Goal: Communication & Community: Answer question/provide support

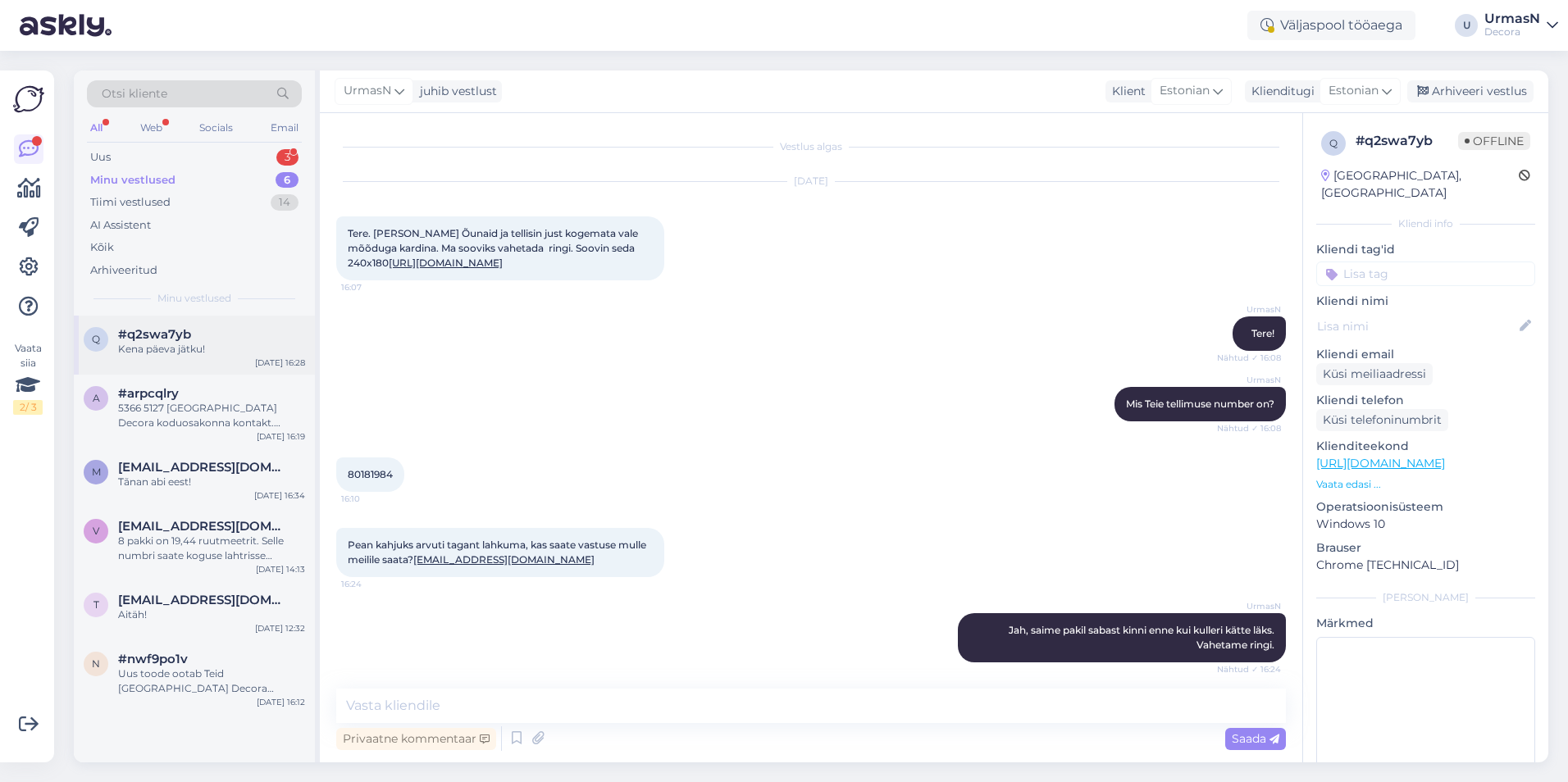
scroll to position [418, 0]
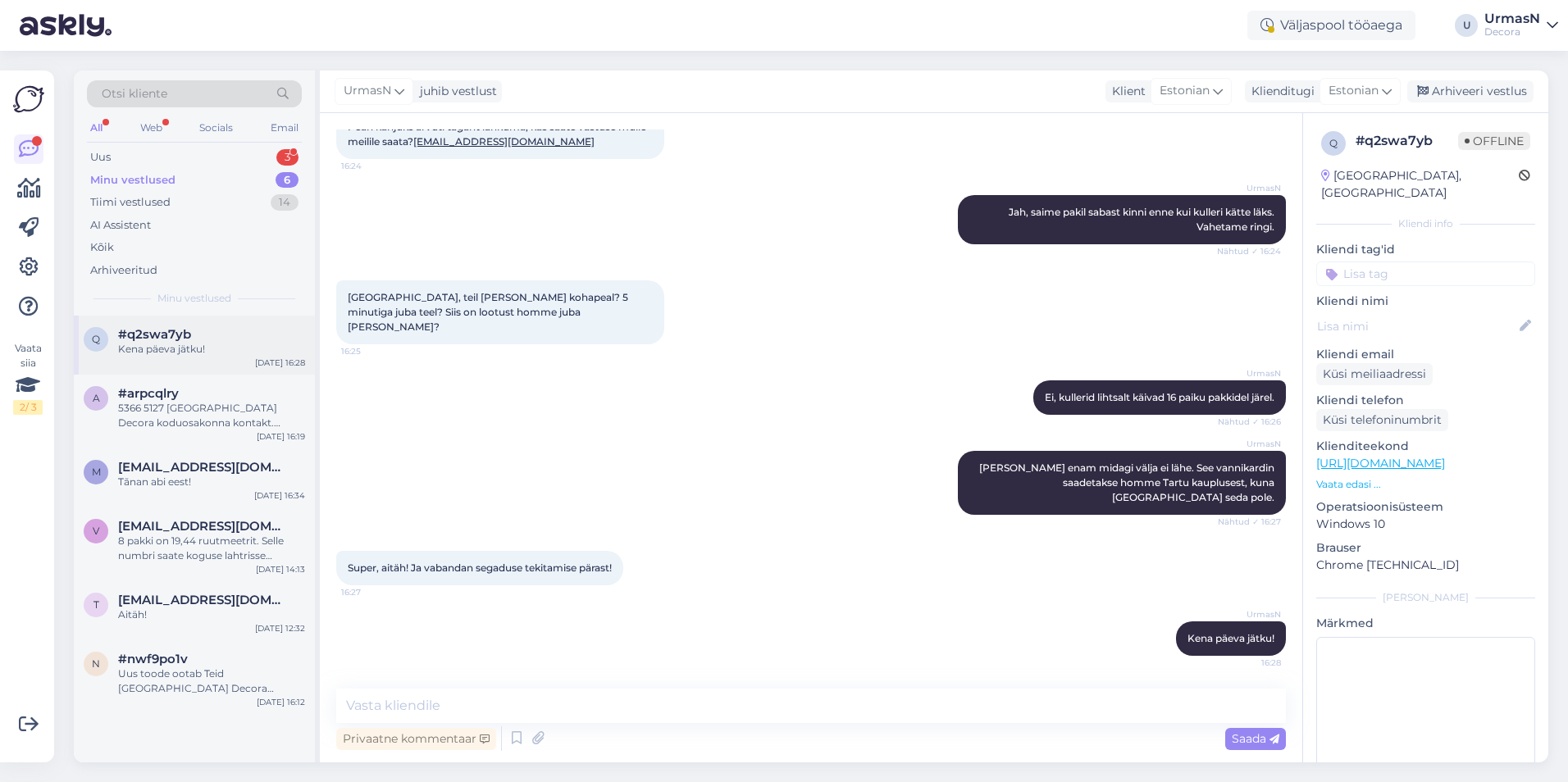
click at [139, 326] on div "q #q2swa7yb Kena päeva jätku! [DATE] 16:28" at bounding box center [195, 344] width 241 height 59
click at [122, 151] on div "Uus 3" at bounding box center [194, 157] width 215 height 23
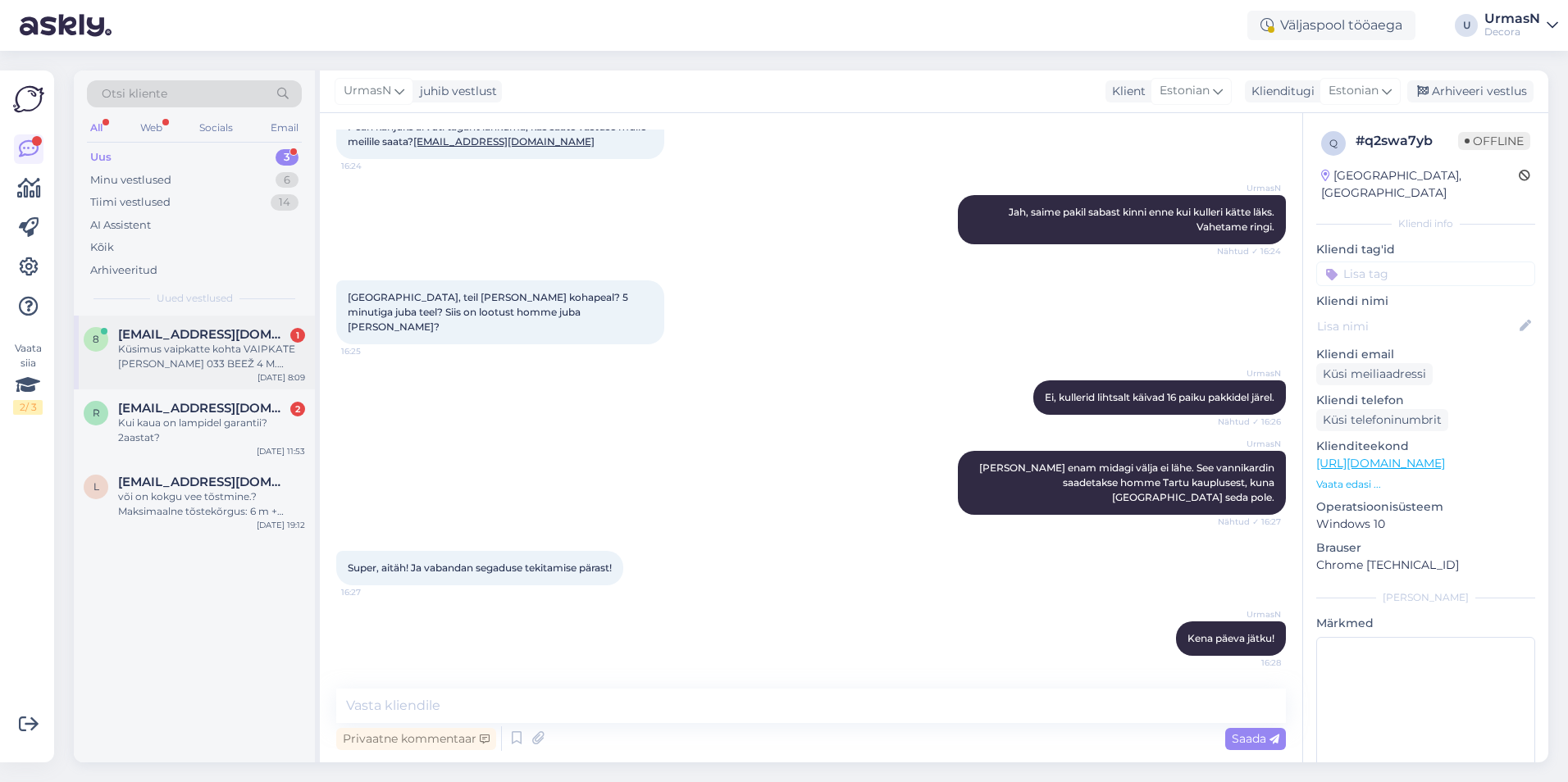
click at [184, 339] on span "[EMAIL_ADDRESS][DOMAIN_NAME]" at bounding box center [203, 334] width 171 height 14
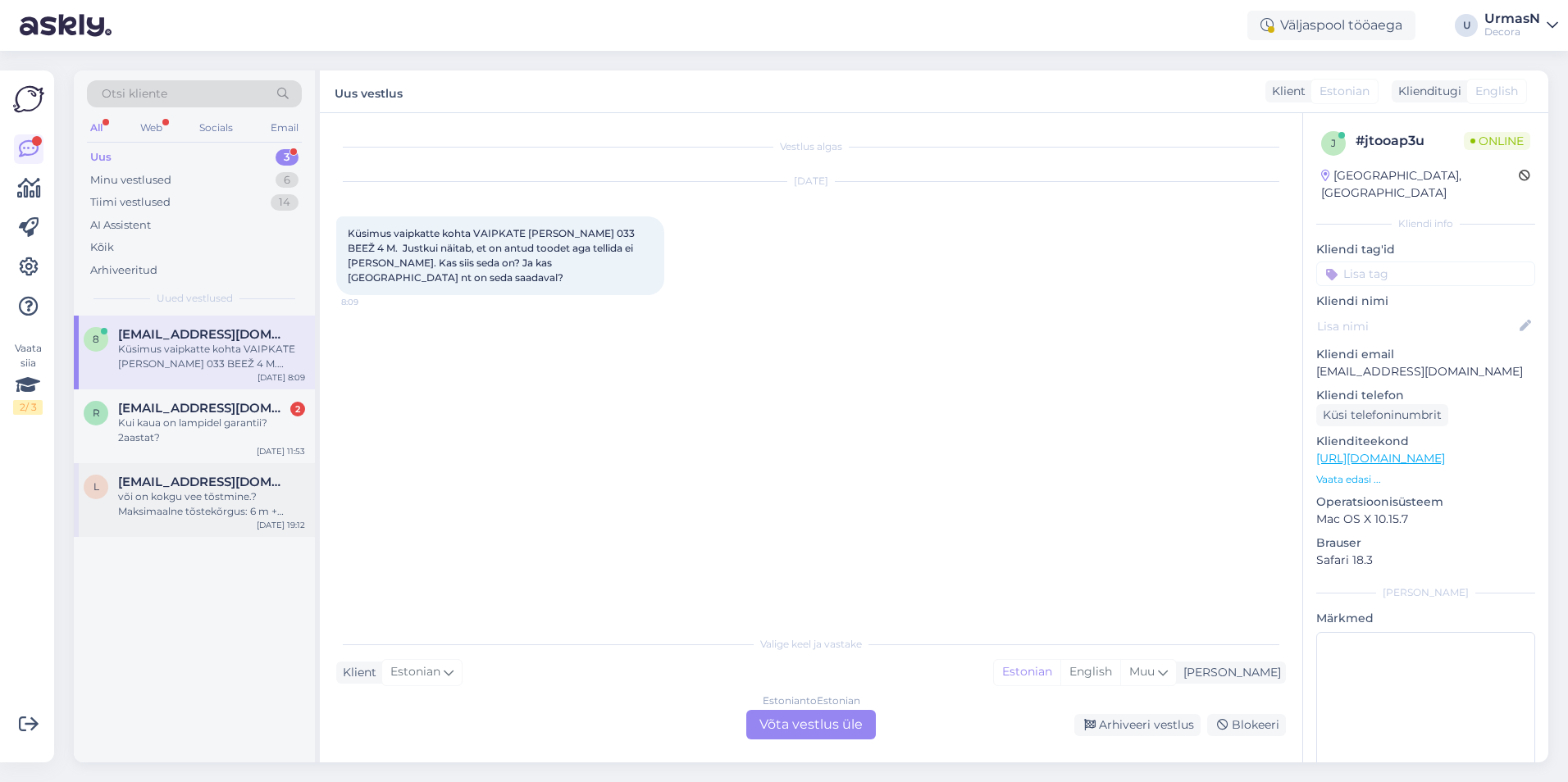
click at [135, 488] on span "[EMAIL_ADDRESS][DOMAIN_NAME]" at bounding box center [203, 482] width 171 height 14
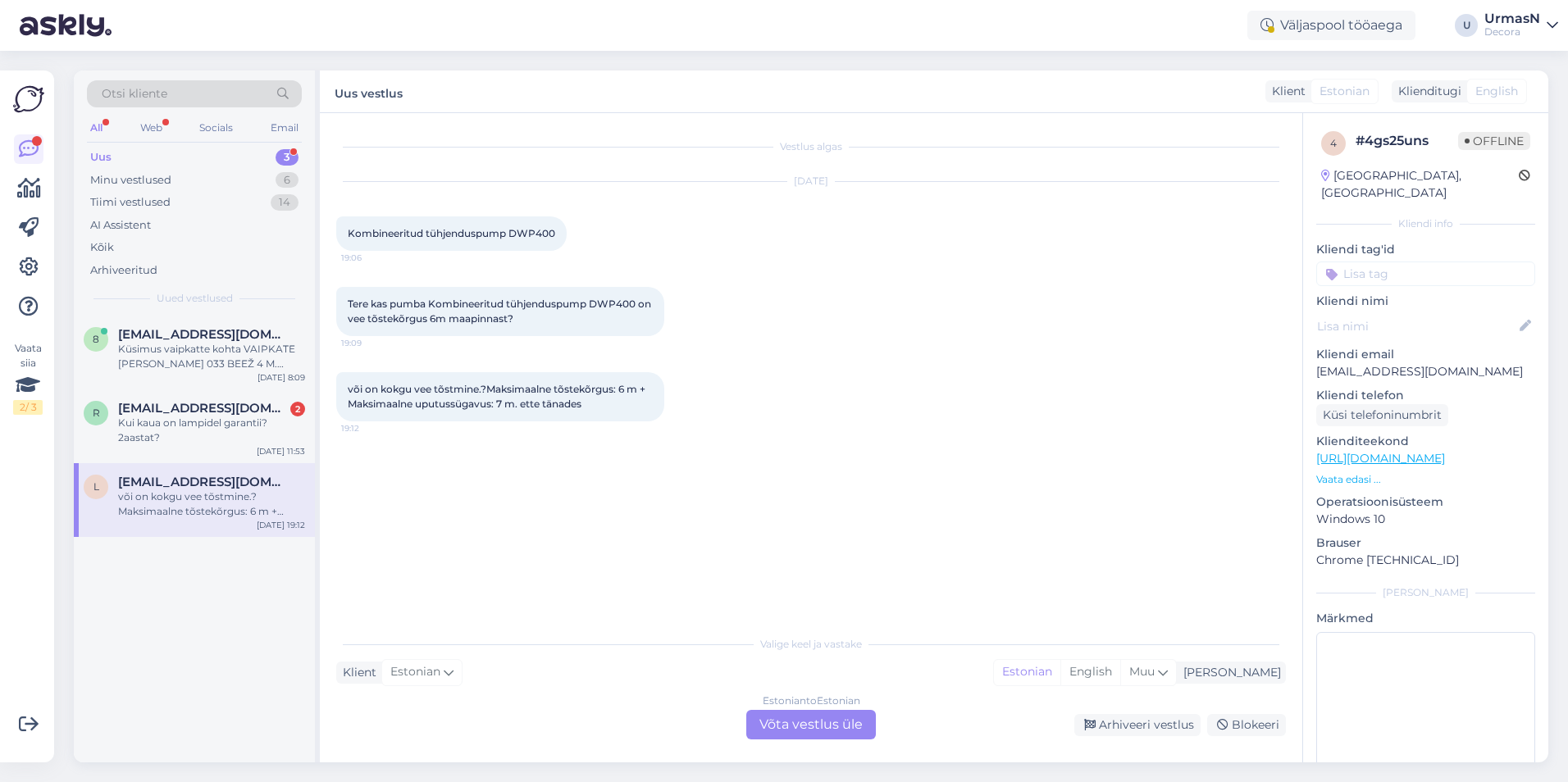
click at [1350, 473] on p "Vaata edasi ..." at bounding box center [1426, 479] width 219 height 14
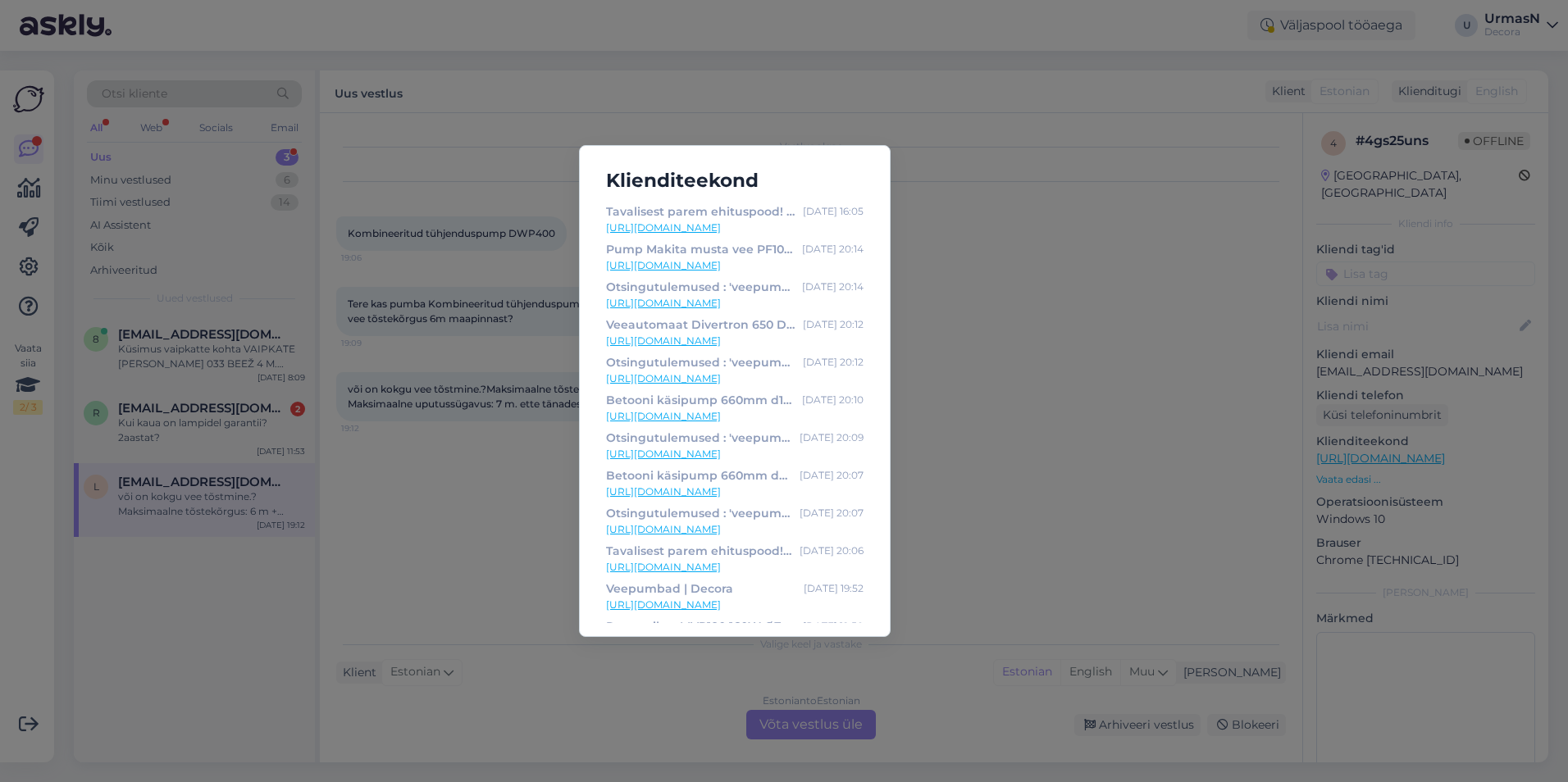
click at [1157, 462] on div "Klienditeekond Tavalisest parem ehituspood! | Decora [DATE] 16:05 [URL][DOMAIN_…" at bounding box center [784, 391] width 1568 height 782
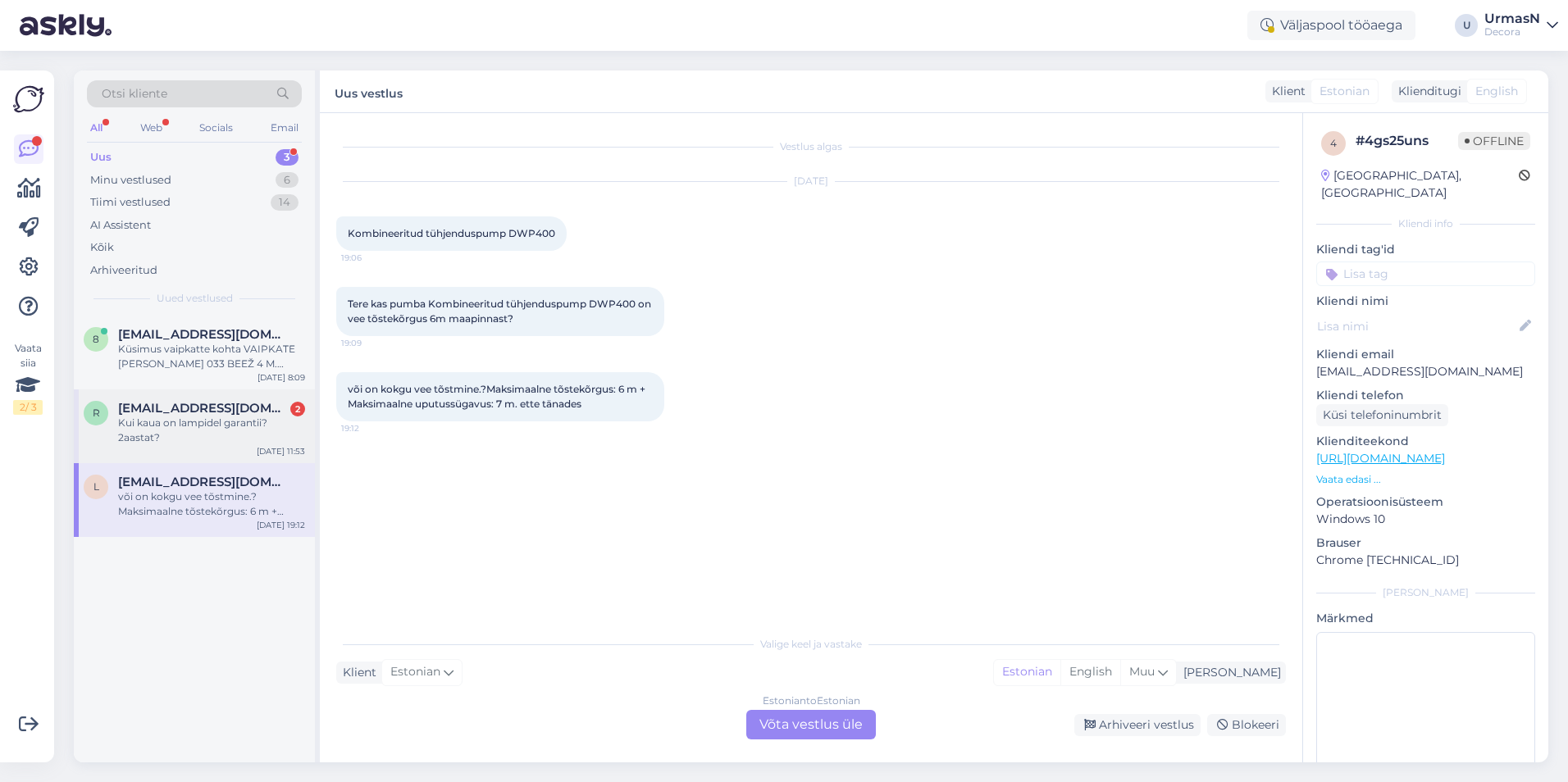
click at [168, 428] on div "Kui kaua on lampidel garantii? 2aastat?" at bounding box center [212, 430] width 187 height 30
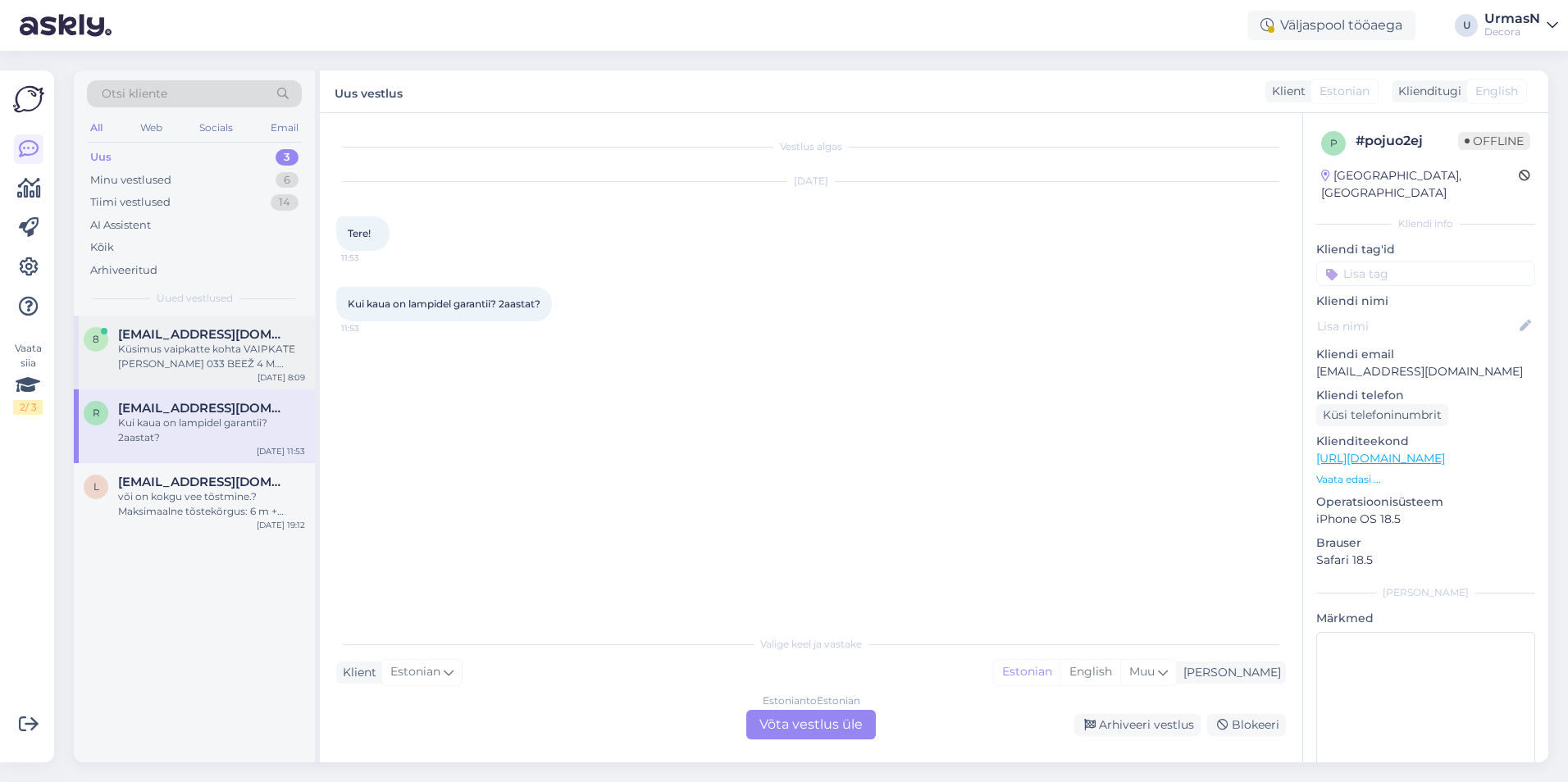
click at [184, 357] on div "Küsimus vaipkatte kohta VAIPKATE [PERSON_NAME] 033 BEEŽ 4 M. Justkui näitab, et…" at bounding box center [212, 356] width 187 height 30
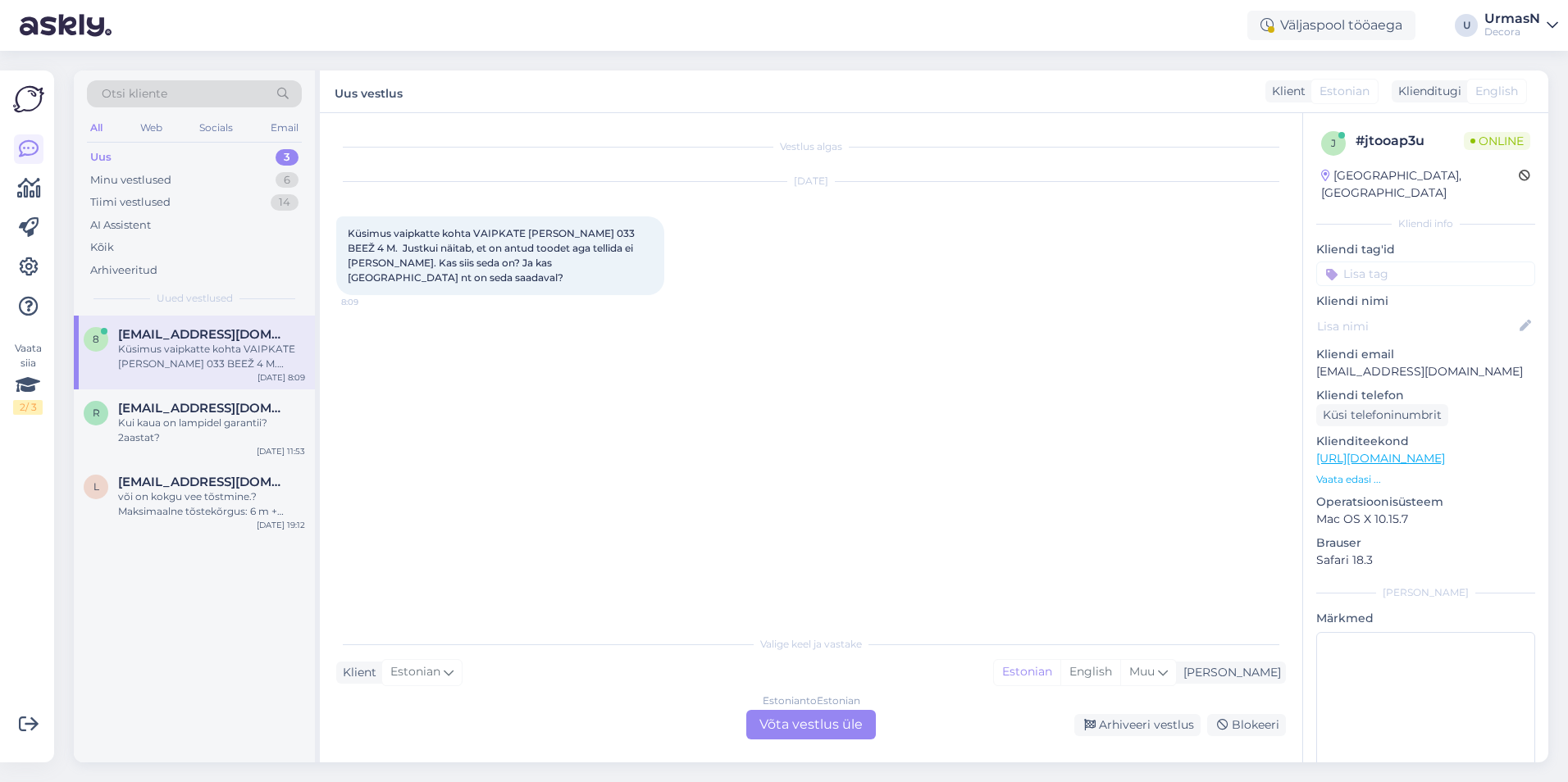
click at [1357, 473] on p "Vaata edasi ..." at bounding box center [1426, 479] width 219 height 14
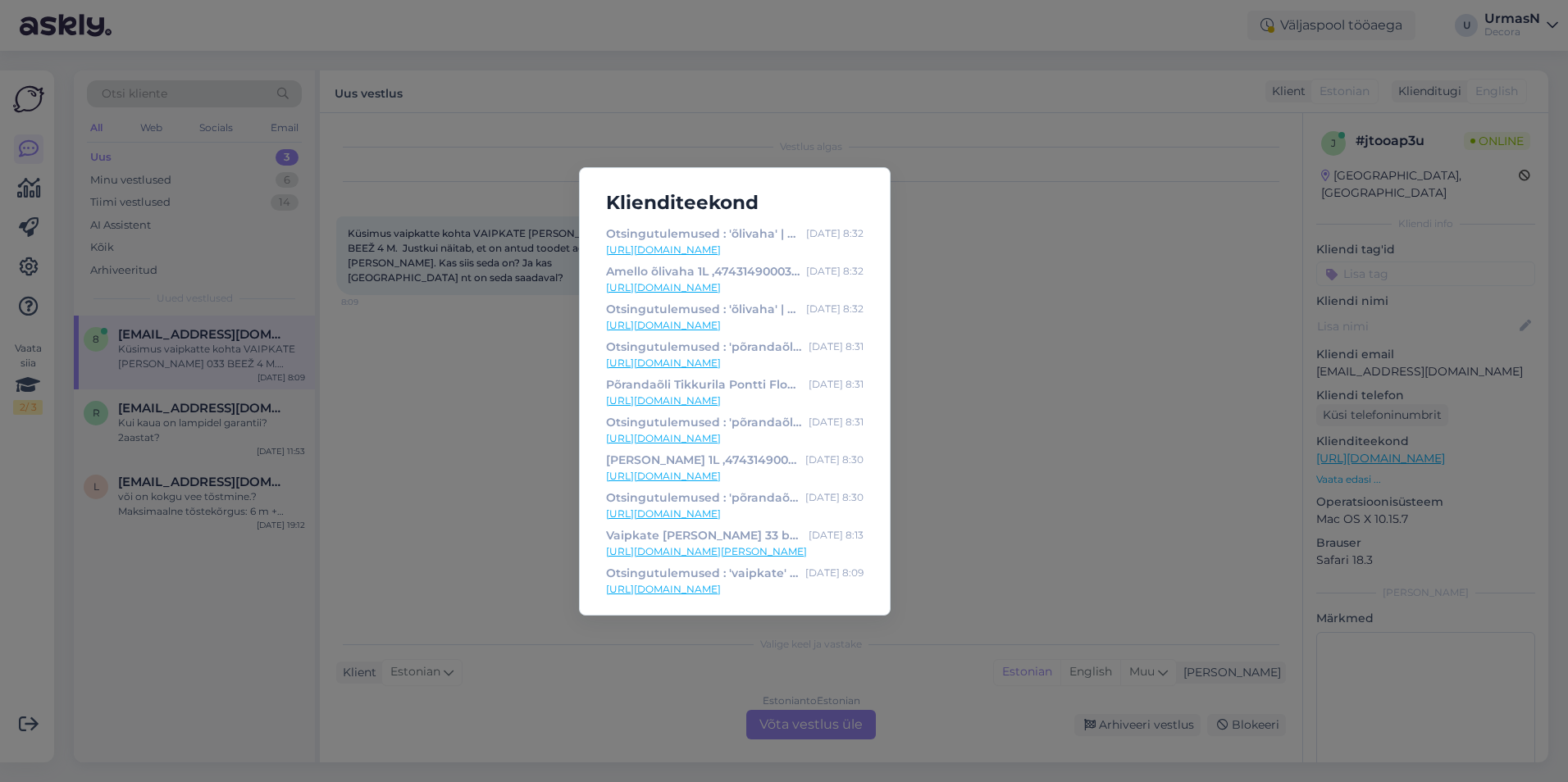
click at [993, 482] on div "Klienditeekond Otsingutulemused : 'õlivaha' | Decora [DATE] 8:32 [URL][DOMAIN_N…" at bounding box center [784, 391] width 1568 height 782
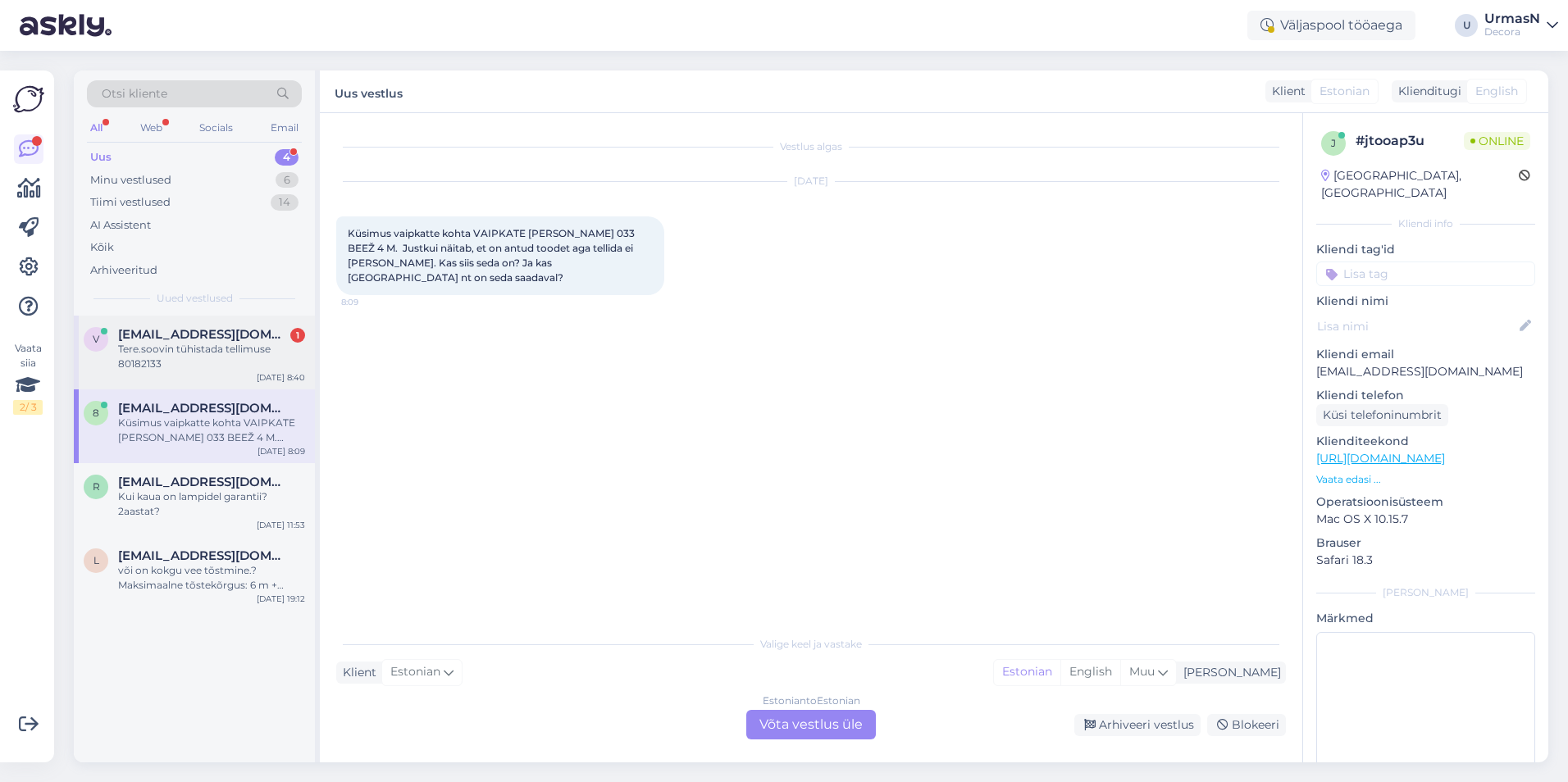
click at [242, 335] on span "[EMAIL_ADDRESS][DOMAIN_NAME]" at bounding box center [203, 334] width 171 height 14
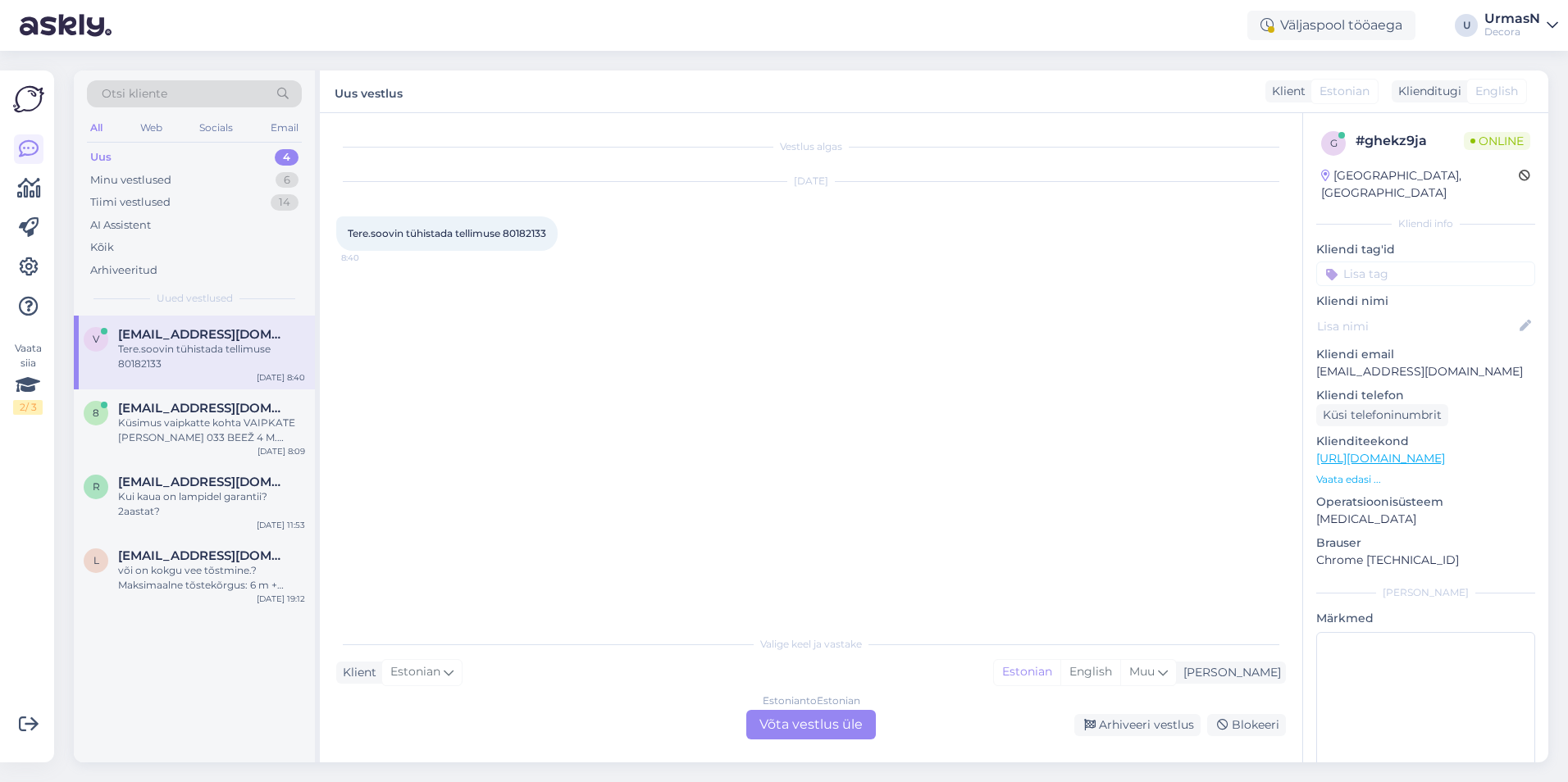
click at [801, 712] on div "Estonian to Estonian Võta vestlus üle" at bounding box center [811, 724] width 129 height 30
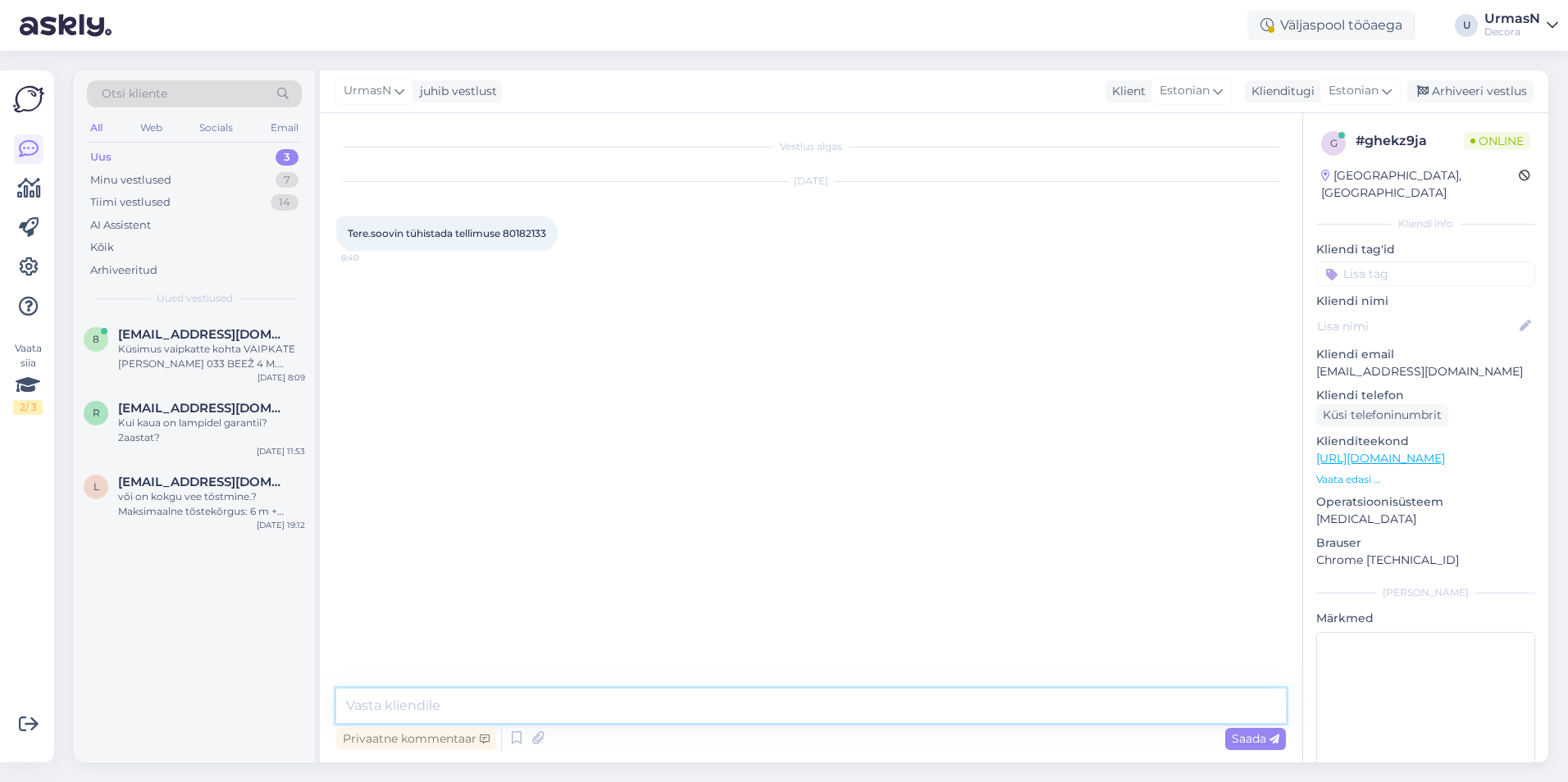
click at [450, 705] on textarea at bounding box center [810, 706] width 950 height 35
type textarea "Tere!"
type textarea "[PERSON_NAME] nimel tellimus on?"
click at [1345, 473] on p "Vaata edasi ..." at bounding box center [1426, 479] width 219 height 14
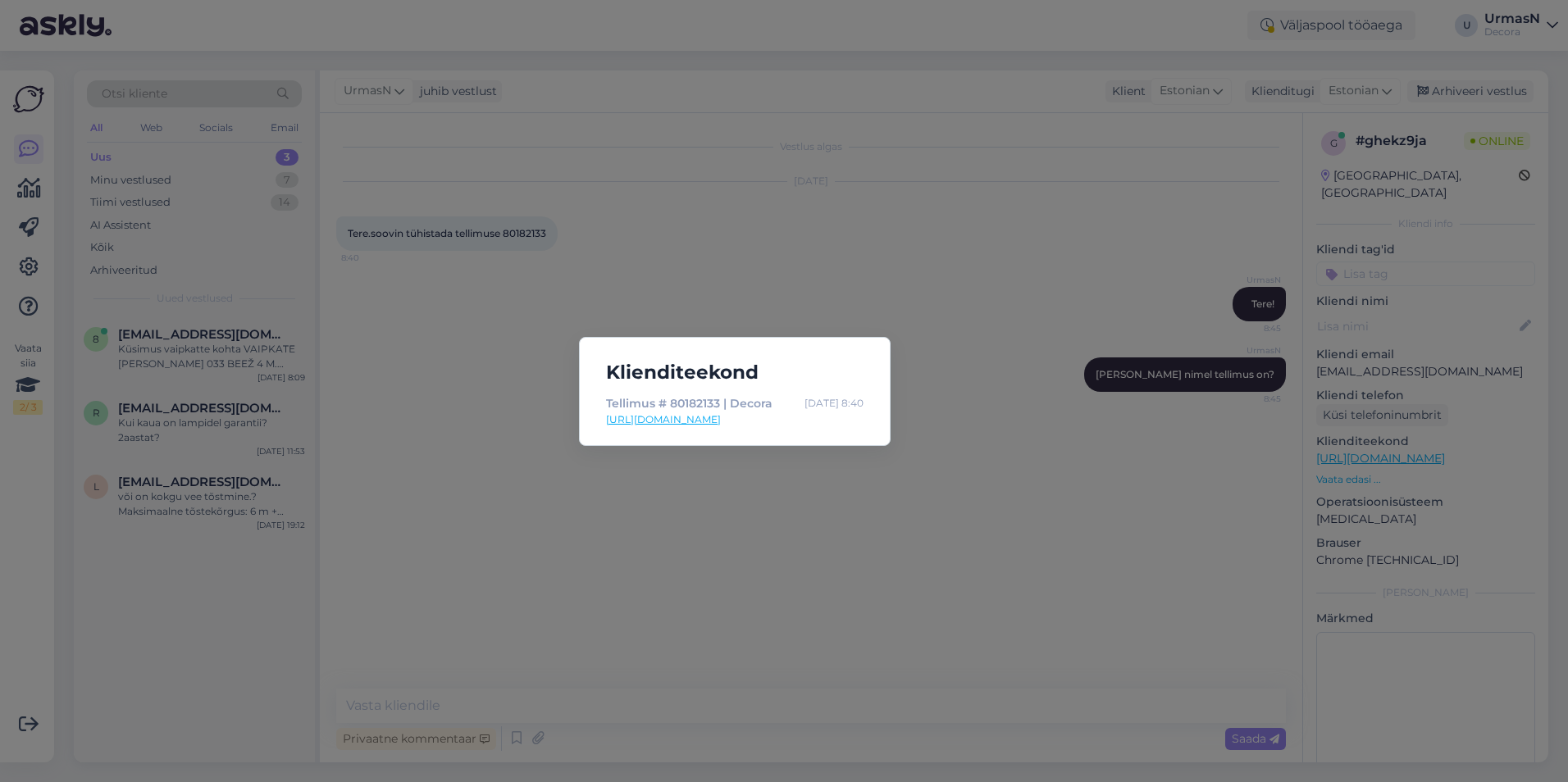
click at [1020, 332] on div "Klienditeekond Tellimus # 80182133 | Decora [DATE] 8:40 [URL][DOMAIN_NAME]" at bounding box center [784, 391] width 1568 height 782
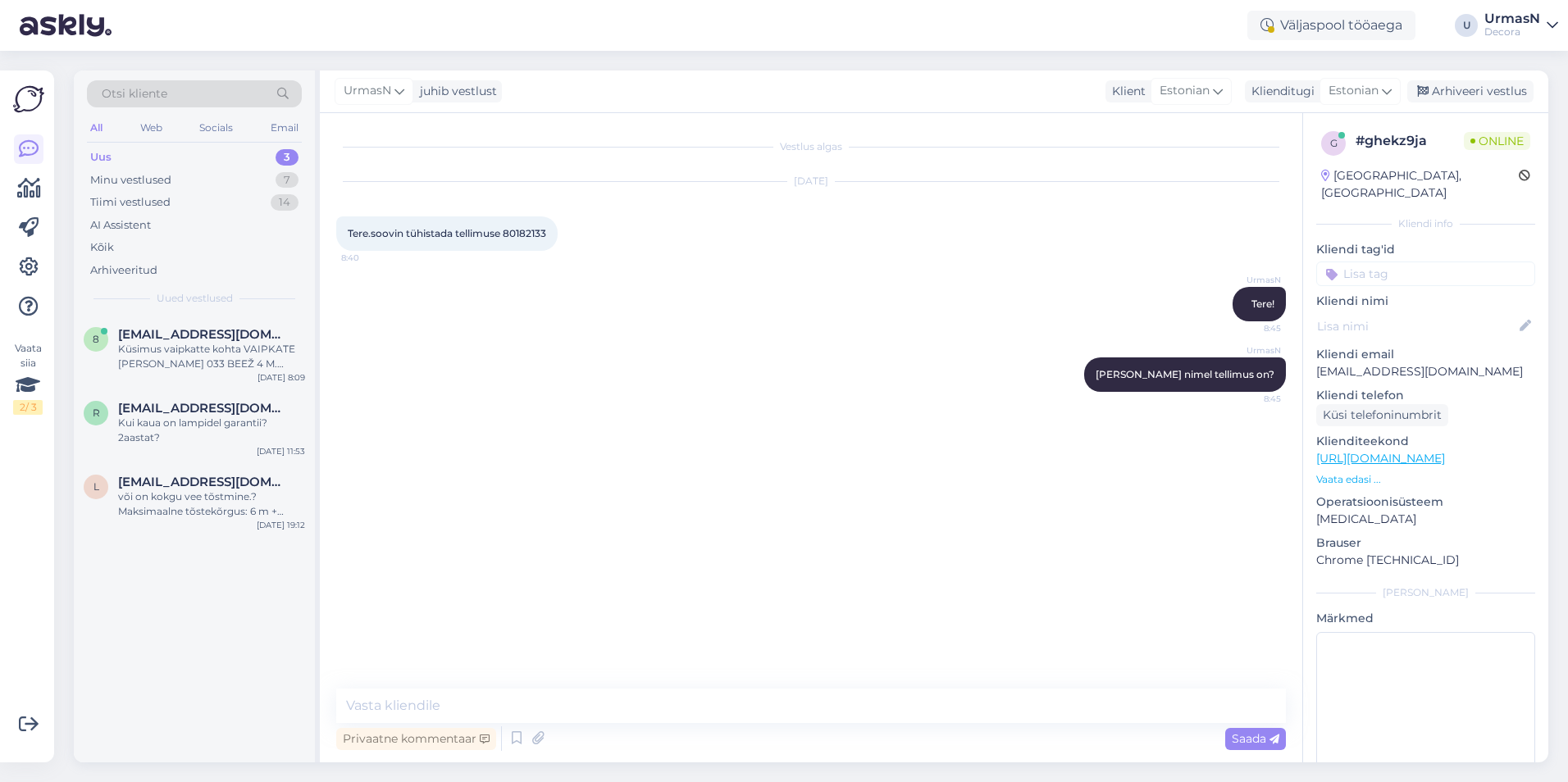
click at [571, 469] on div "Vestlus algas [DATE] Tere.soovin tühistada tellimuse 80182133 8:40 UrmasN Tere!…" at bounding box center [818, 401] width 964 height 544
click at [521, 234] on span "Tere.soovin tühistada tellimuse 80182133" at bounding box center [446, 233] width 198 height 12
copy div "80182133 8:40"
click at [197, 181] on div "Minu vestlused 7" at bounding box center [194, 180] width 215 height 23
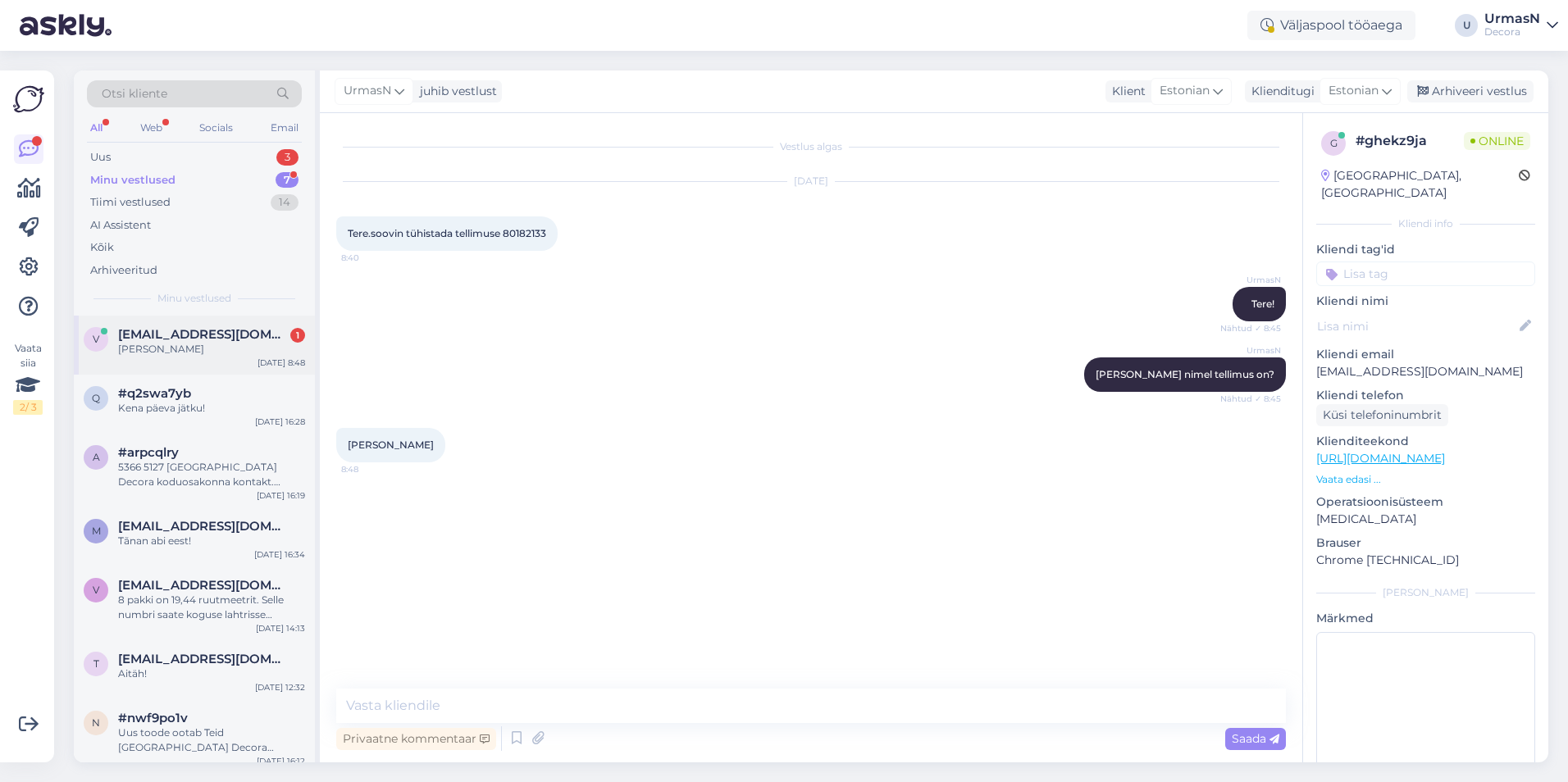
click at [234, 359] on div "v [EMAIL_ADDRESS][DOMAIN_NAME] 1 [PERSON_NAME] [DATE] 8:48" at bounding box center [195, 344] width 241 height 59
click at [450, 711] on textarea at bounding box center [810, 706] width 950 height 35
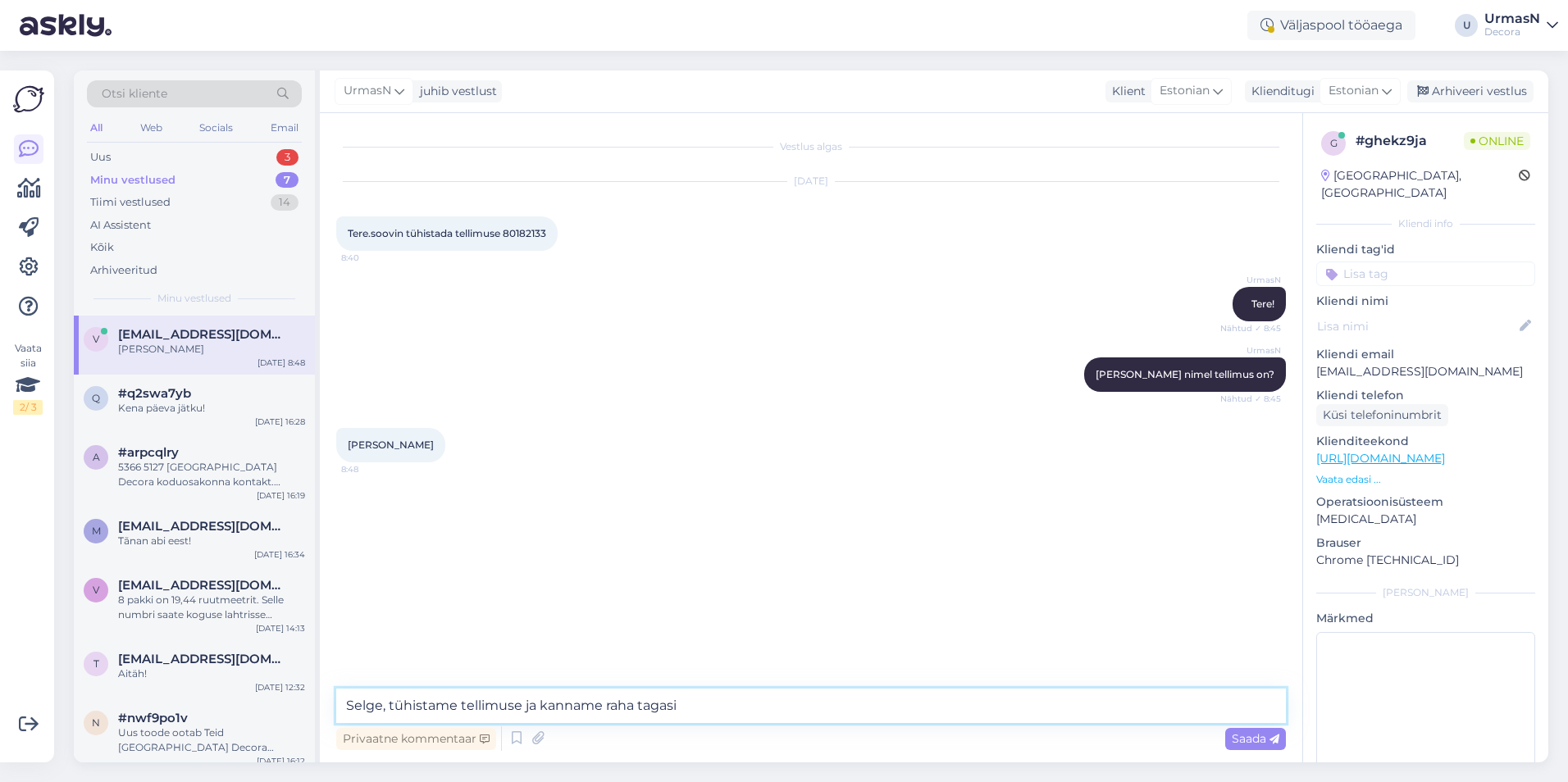
type textarea "Selge, tühistame tellimuse ja kanname raha tagasi."
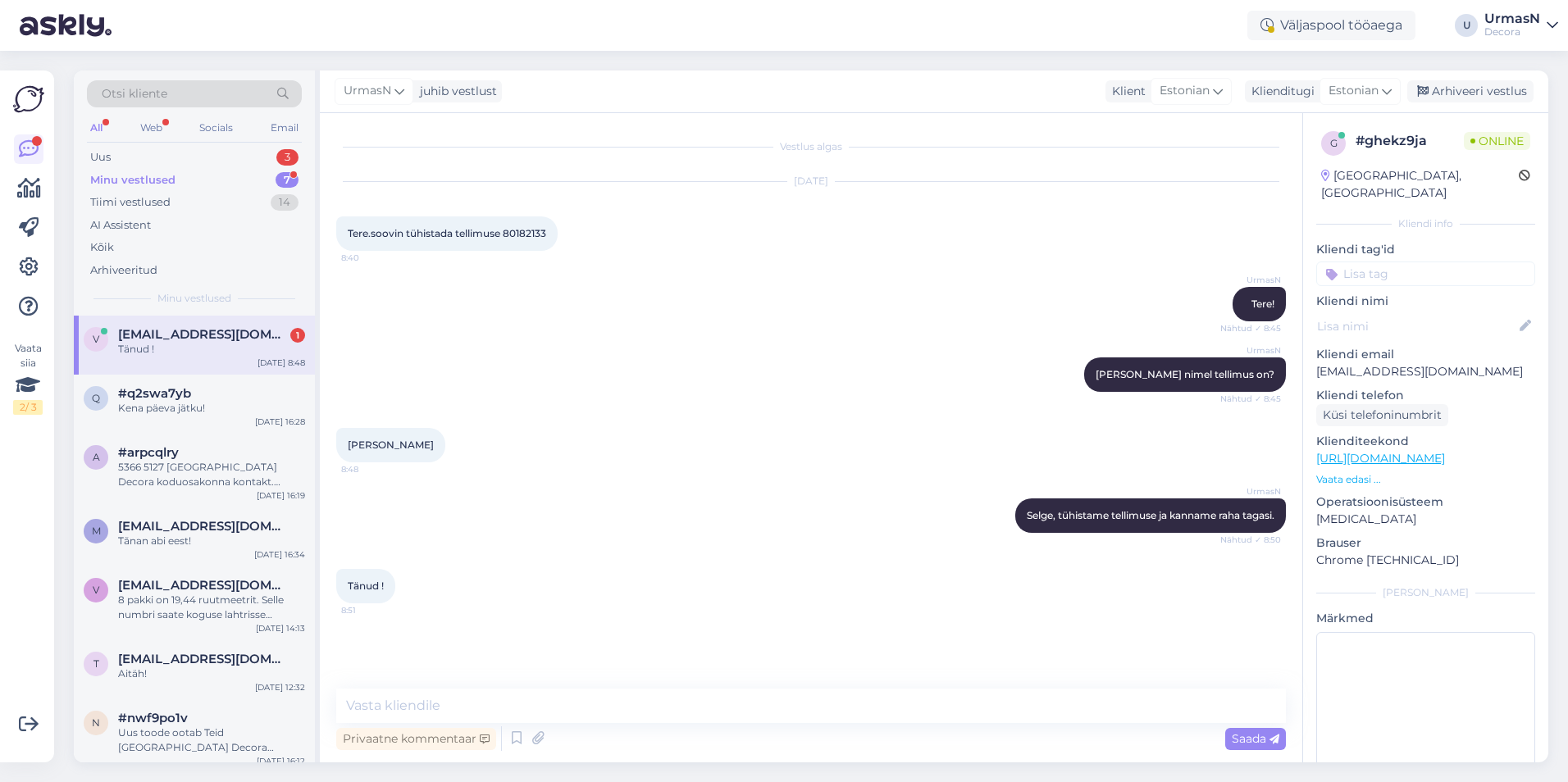
click at [204, 333] on span "[EMAIL_ADDRESS][DOMAIN_NAME]" at bounding box center [203, 334] width 171 height 14
click at [407, 707] on textarea at bounding box center [810, 706] width 950 height 35
type textarea "Kena päeva jätku!"
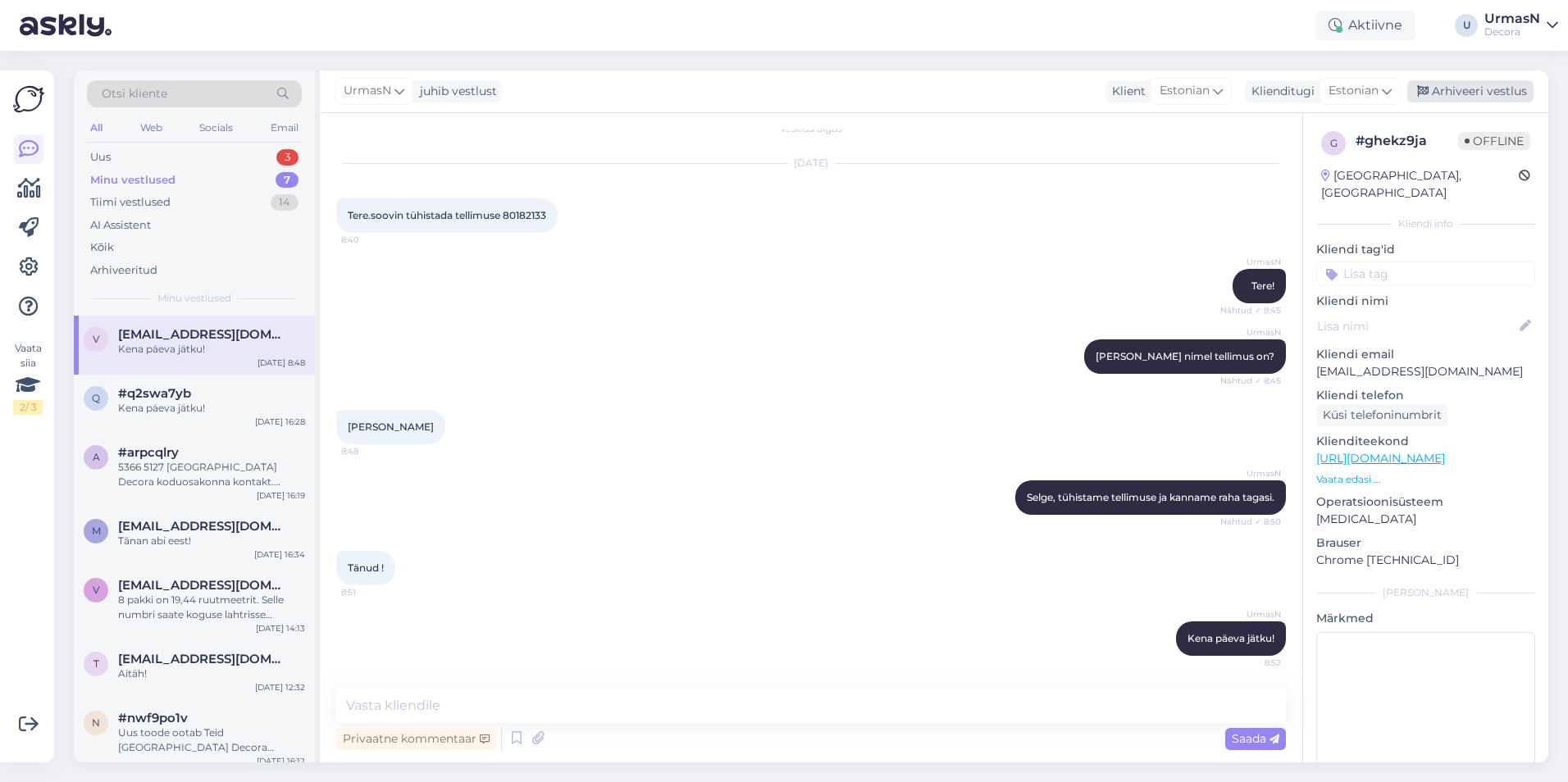
click at [1498, 87] on div "Arhiveeri vestlus" at bounding box center [1470, 92] width 127 height 22
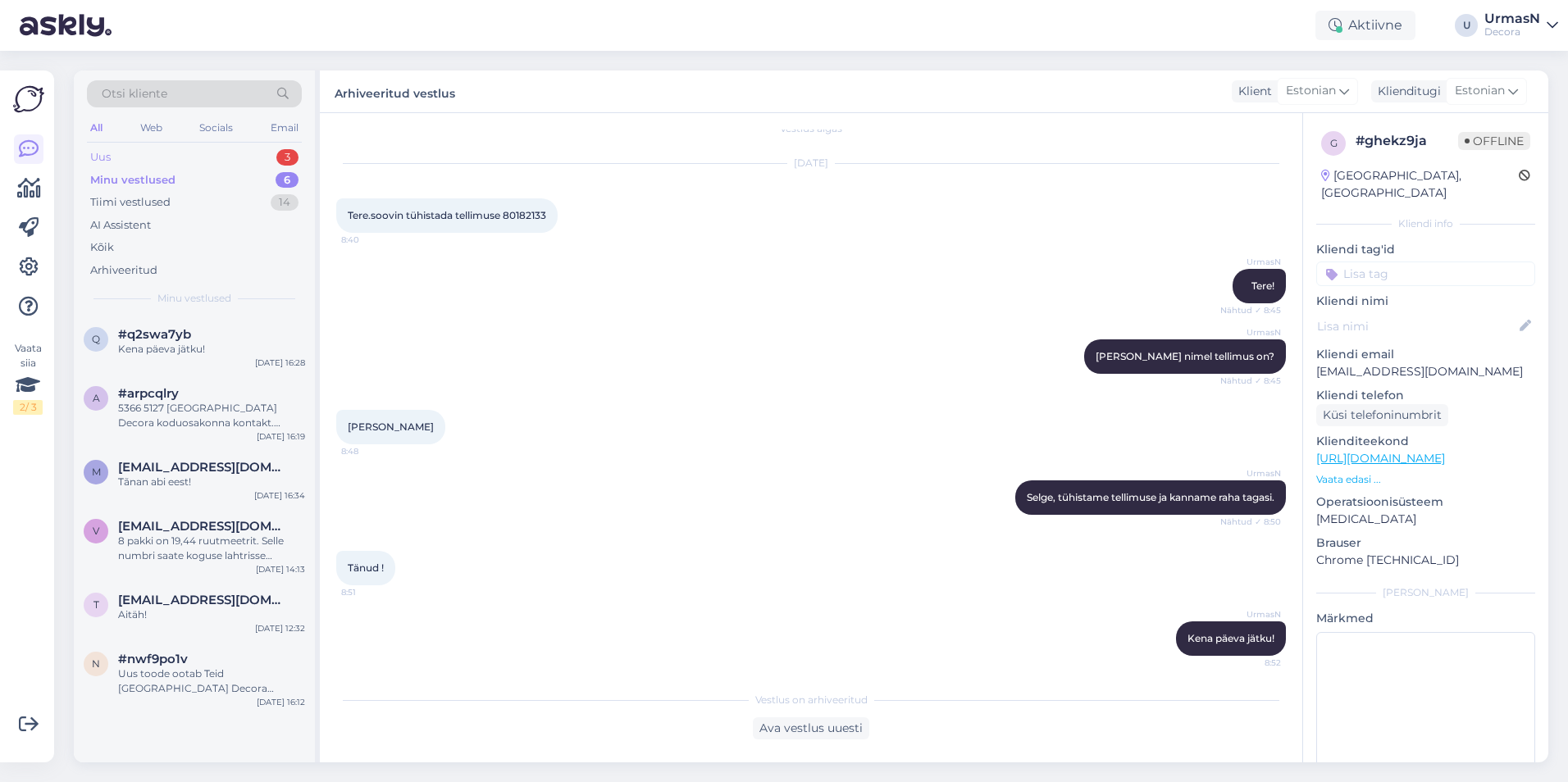
click at [134, 161] on div "Uus 3" at bounding box center [194, 157] width 215 height 23
